Goal: Task Accomplishment & Management: Use online tool/utility

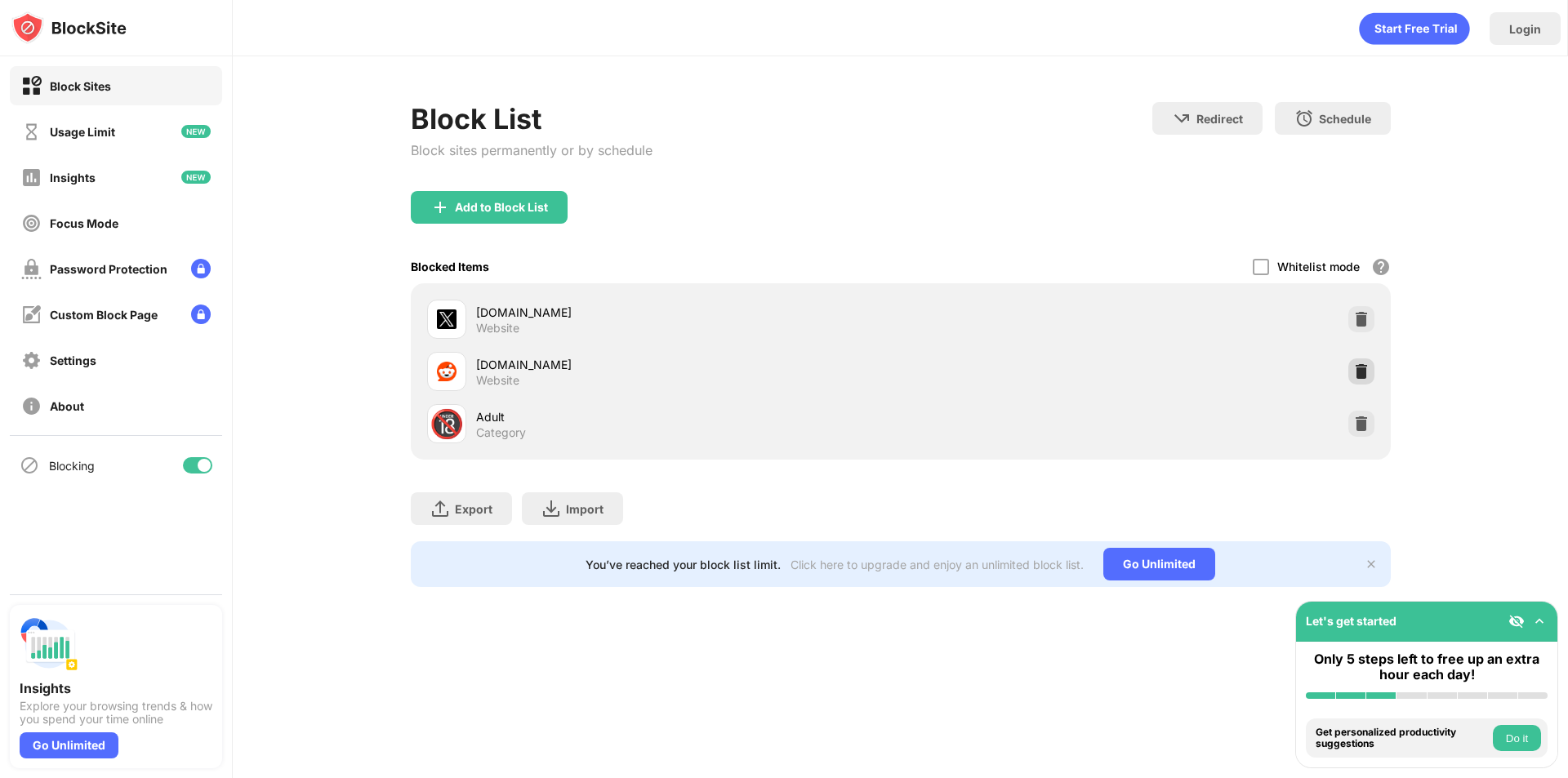
click at [1365, 366] on img at bounding box center [1361, 372] width 17 height 17
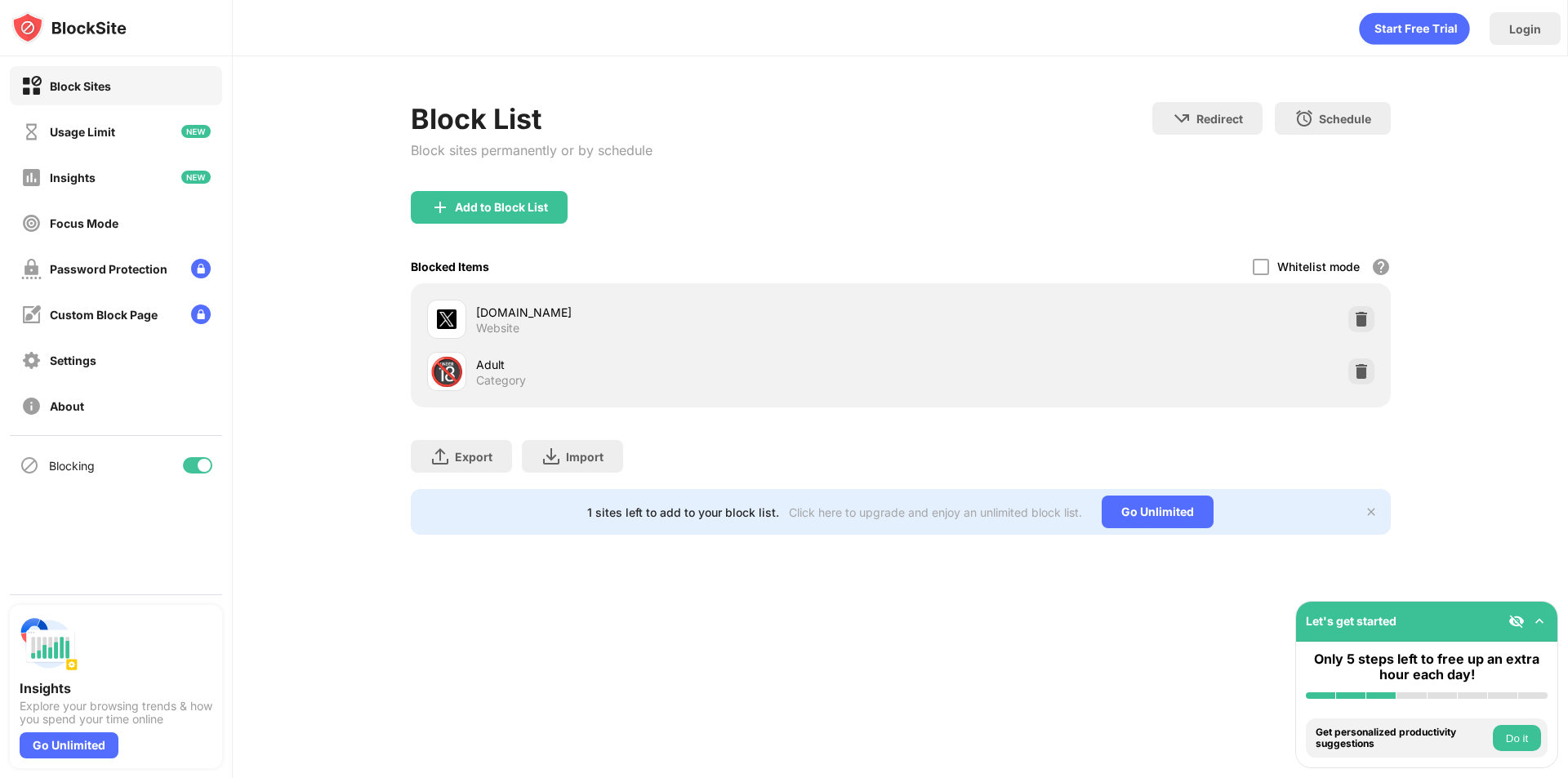
click at [775, 432] on div "Export Export Files (for websites items only) Import Import Files (for websites…" at bounding box center [900, 449] width 980 height 82
click at [541, 201] on div "Add to Block List" at bounding box center [502, 208] width 93 height 13
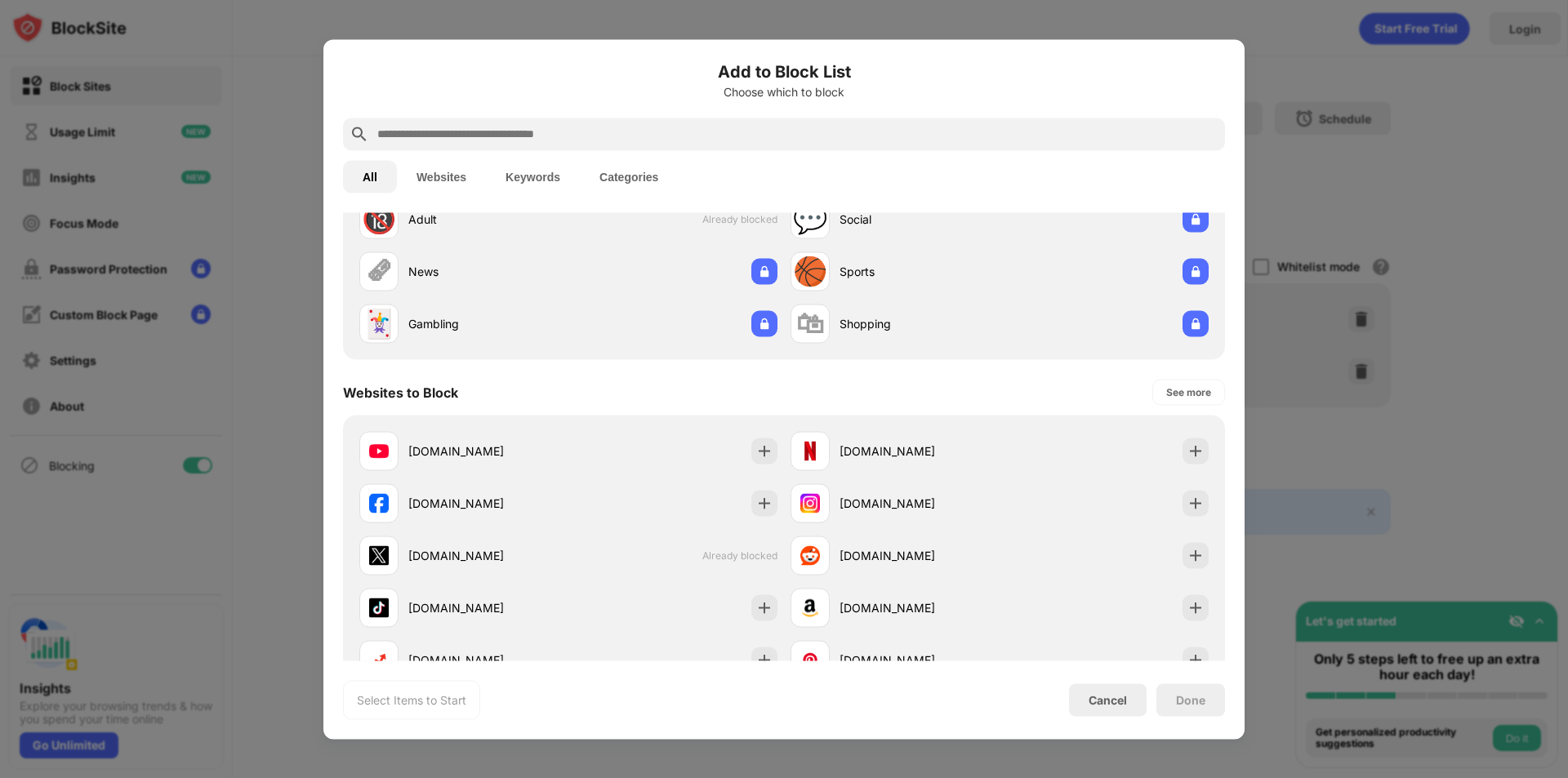
scroll to position [326, 0]
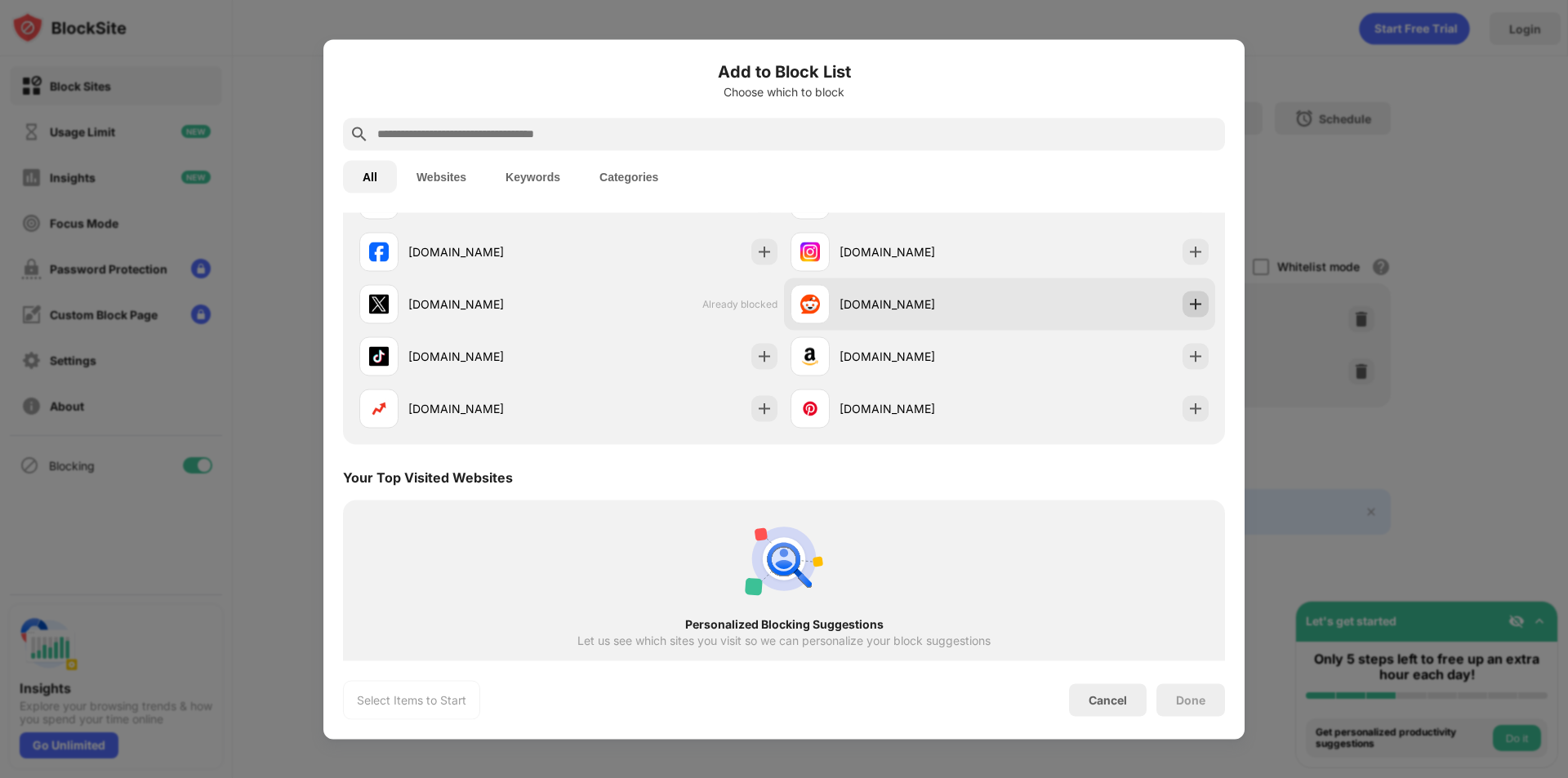
click at [1188, 300] on img at bounding box center [1196, 304] width 17 height 17
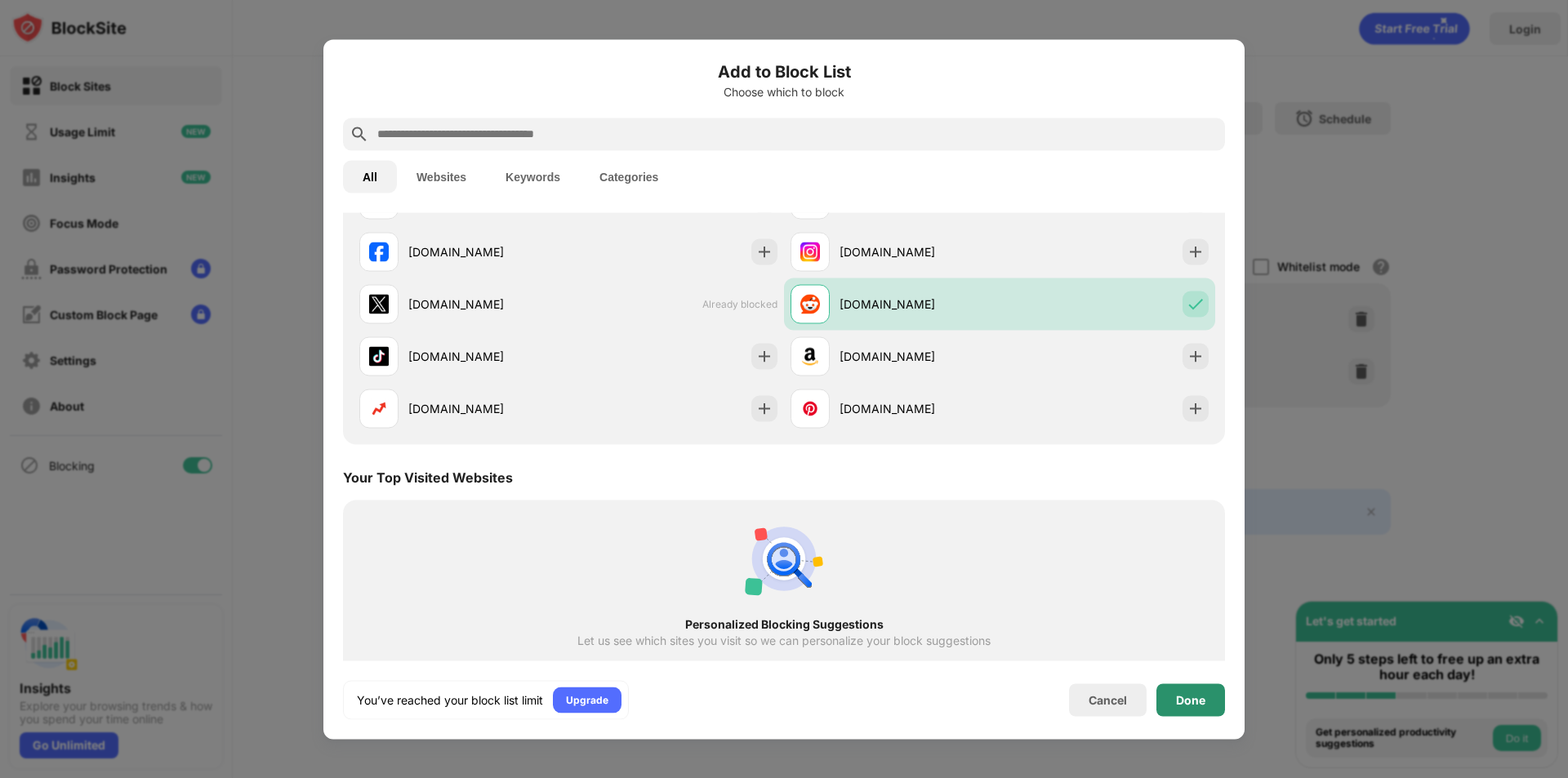
click at [1203, 679] on div "Add to Block List Choose which to block All Websites Keywords Categories Catego…" at bounding box center [784, 389] width 882 height 661
click at [1198, 689] on div "Done" at bounding box center [1191, 699] width 69 height 32
